Goal: Task Accomplishment & Management: Use online tool/utility

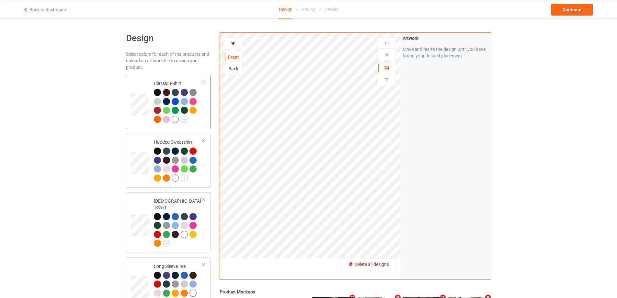
click at [384, 262] on span "Delete all designs" at bounding box center [372, 263] width 34 height 5
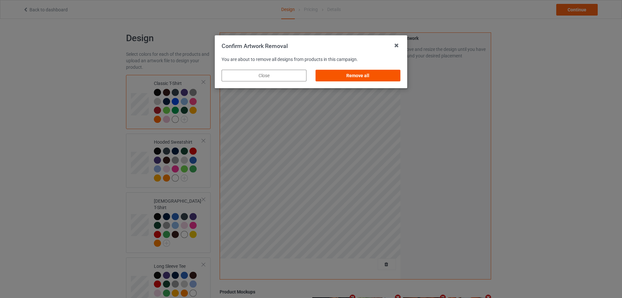
click at [357, 76] on div "Remove all" at bounding box center [358, 76] width 85 height 12
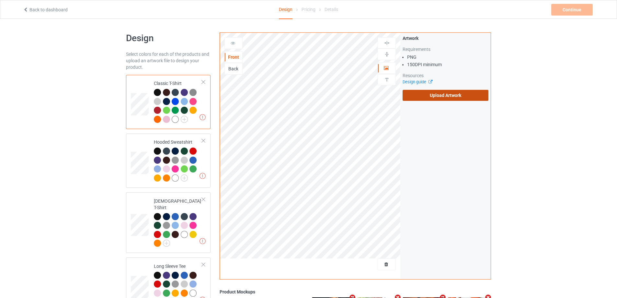
click at [418, 95] on label "Upload Artwork" at bounding box center [446, 95] width 86 height 11
click at [0, 0] on input "Upload Artwork" at bounding box center [0, 0] width 0 height 0
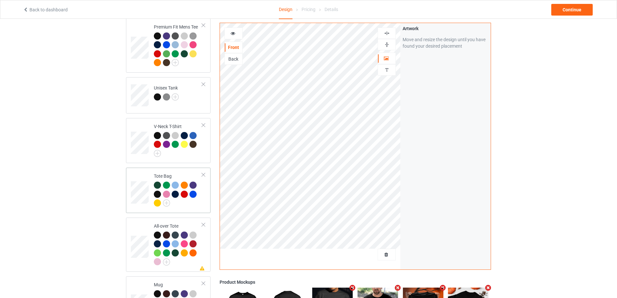
scroll to position [389, 0]
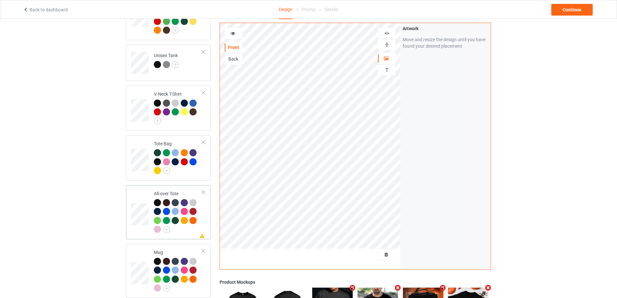
click at [188, 231] on td "Missing artwork on 1 side(s) All-over Tote" at bounding box center [177, 212] width 55 height 49
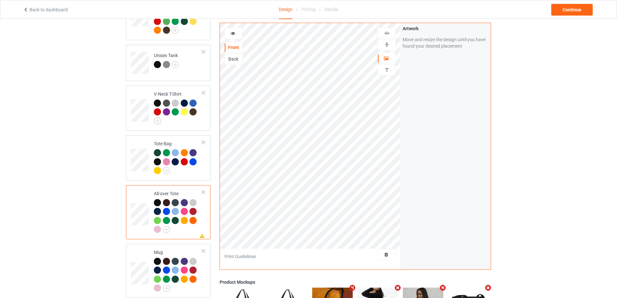
scroll to position [486, 0]
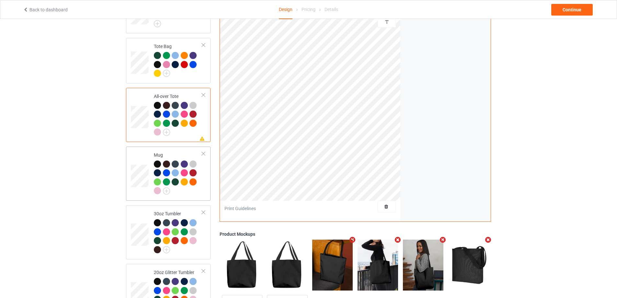
click at [196, 190] on div at bounding box center [178, 178] width 48 height 36
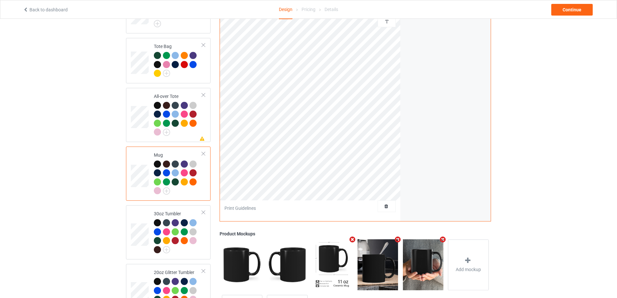
scroll to position [547, 0]
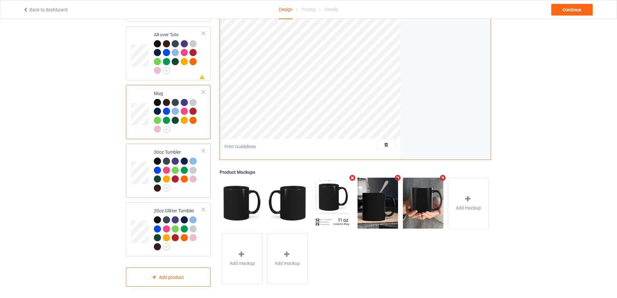
click at [183, 189] on div at bounding box center [178, 175] width 48 height 36
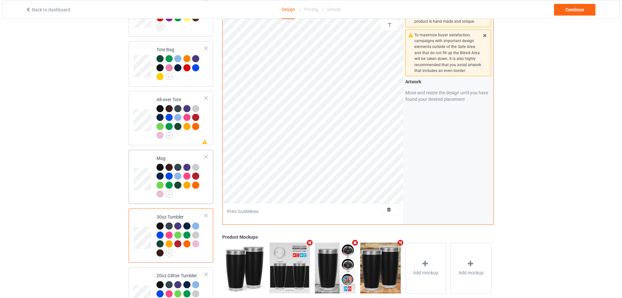
scroll to position [547, 0]
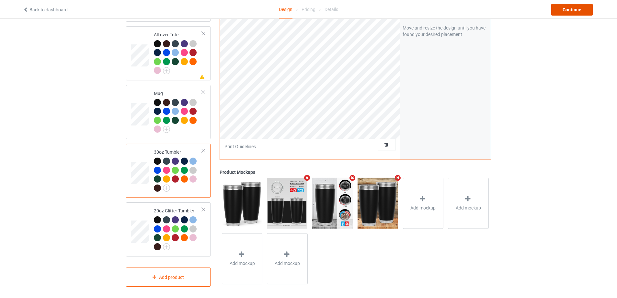
click at [581, 13] on div "Continue" at bounding box center [571, 10] width 41 height 12
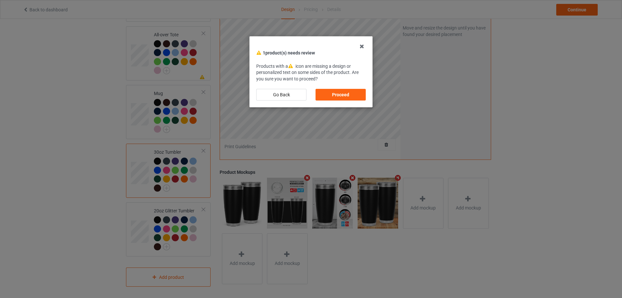
drag, startPoint x: 340, startPoint y: 94, endPoint x: 335, endPoint y: 85, distance: 10.3
click at [340, 93] on div "Proceed" at bounding box center [341, 95] width 50 height 12
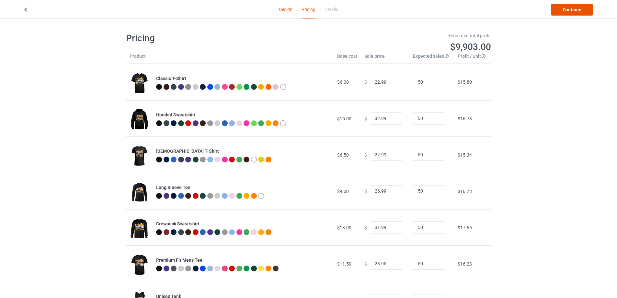
click at [564, 13] on link "Continue" at bounding box center [571, 10] width 41 height 12
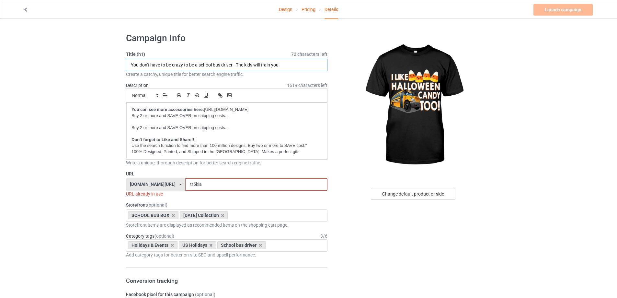
click at [191, 64] on input "You don't have to be crazy to be a school bus driver - The kids will train you" at bounding box center [226, 65] width 201 height 12
type input "I like [DATE] candy too!"
click at [220, 183] on input "tr5kia" at bounding box center [256, 184] width 142 height 12
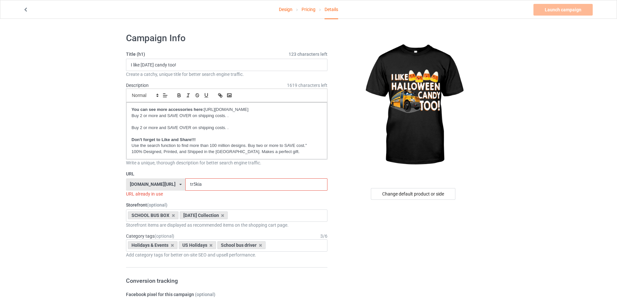
click at [220, 183] on input "tr5kia" at bounding box center [256, 184] width 142 height 12
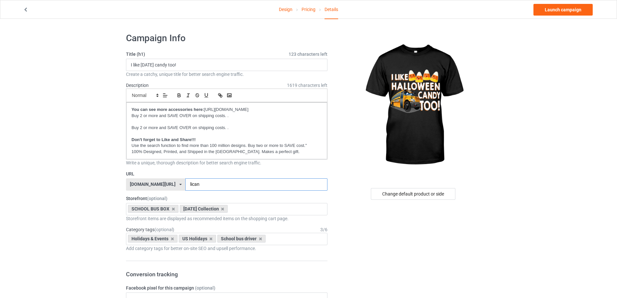
scroll to position [194, 0]
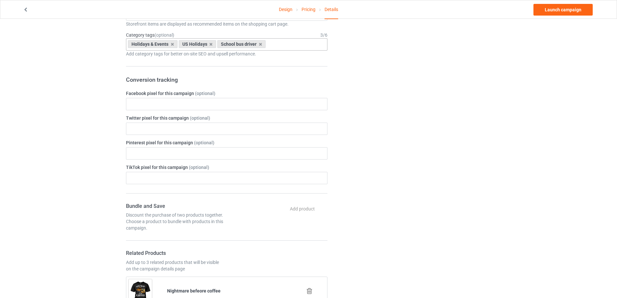
type input "lican"
click at [280, 47] on div "Holidays & Events US Holidays School bus driver Age > [DEMOGRAPHIC_DATA] > 1 Ag…" at bounding box center [226, 44] width 201 height 12
type input "[DATE]"
click at [265, 59] on div "Holidays & Events > US Holidays > [DATE]" at bounding box center [226, 56] width 201 height 12
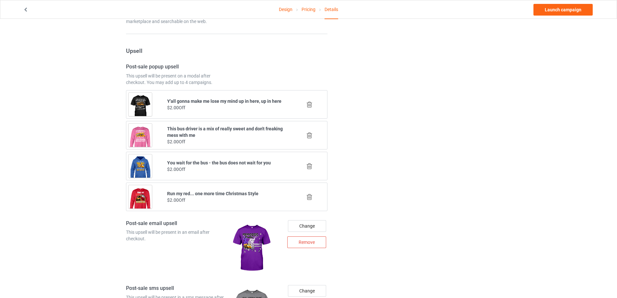
scroll to position [383, 0]
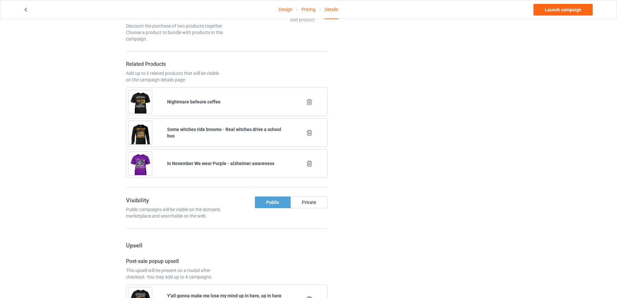
click at [308, 102] on icon at bounding box center [309, 101] width 8 height 7
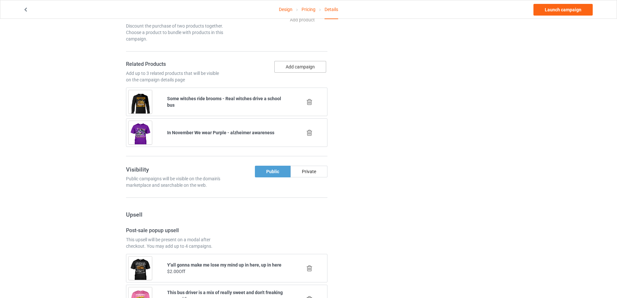
click at [301, 72] on button "Add campaign" at bounding box center [300, 67] width 52 height 12
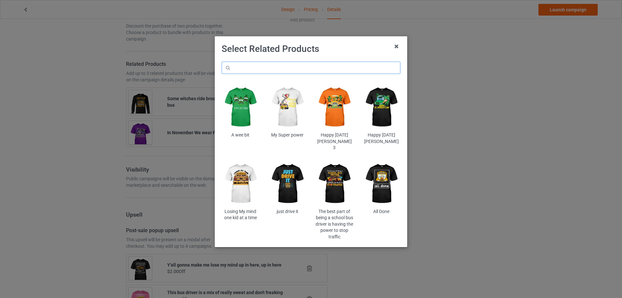
click at [292, 71] on input "text" at bounding box center [311, 68] width 179 height 12
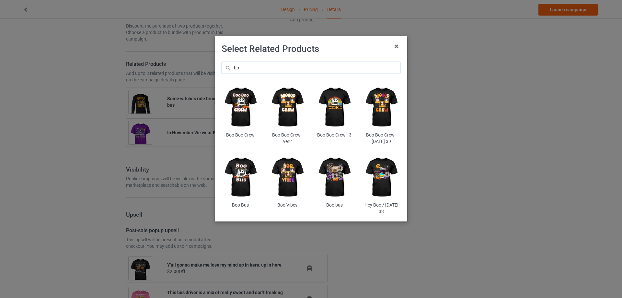
type input "b"
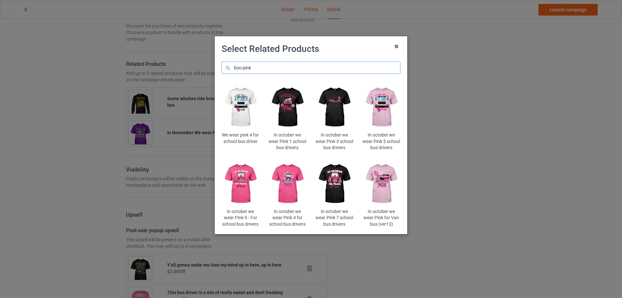
click at [261, 67] on input "boo pink" at bounding box center [311, 68] width 179 height 12
paste input "pi"
type input "bopi"
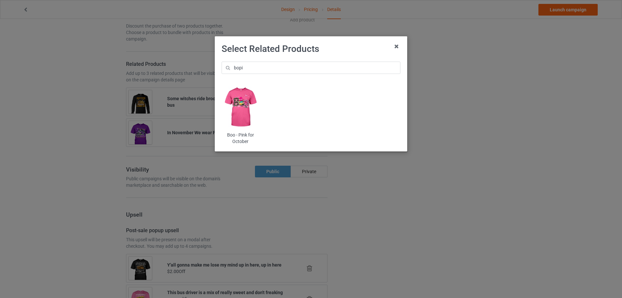
click at [252, 97] on img at bounding box center [241, 107] width 38 height 47
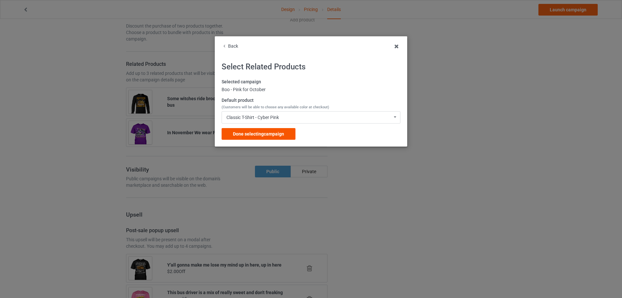
click at [265, 133] on span "Done selecting campaign" at bounding box center [258, 133] width 51 height 5
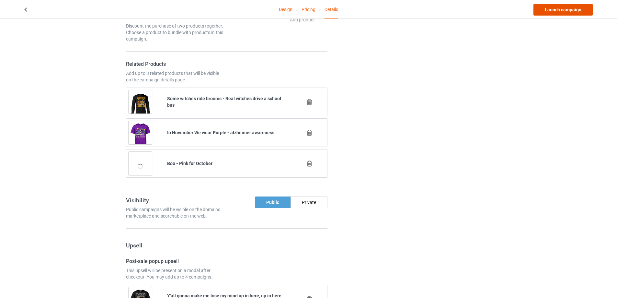
click at [552, 8] on link "Launch campaign" at bounding box center [563, 10] width 59 height 12
